Goal: Unclear: Browse casually

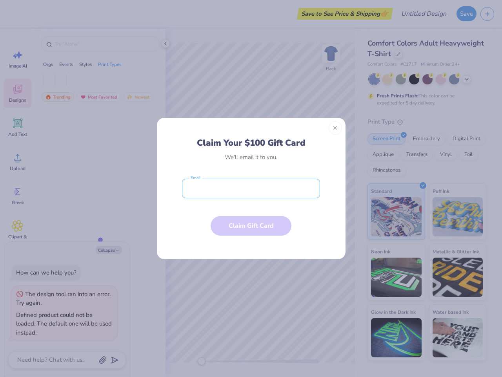
click at [251, 188] on input "email" at bounding box center [251, 189] width 138 height 20
click at [336, 128] on button "Close" at bounding box center [335, 127] width 13 height 13
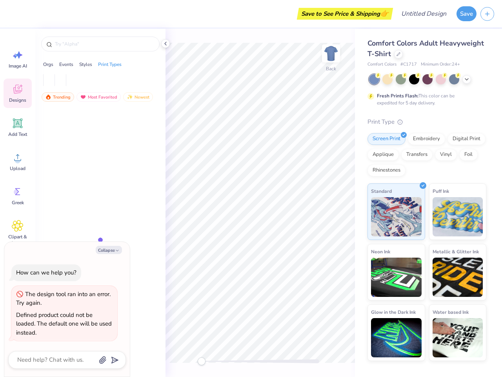
type textarea "x"
